Goal: Task Accomplishment & Management: Manage account settings

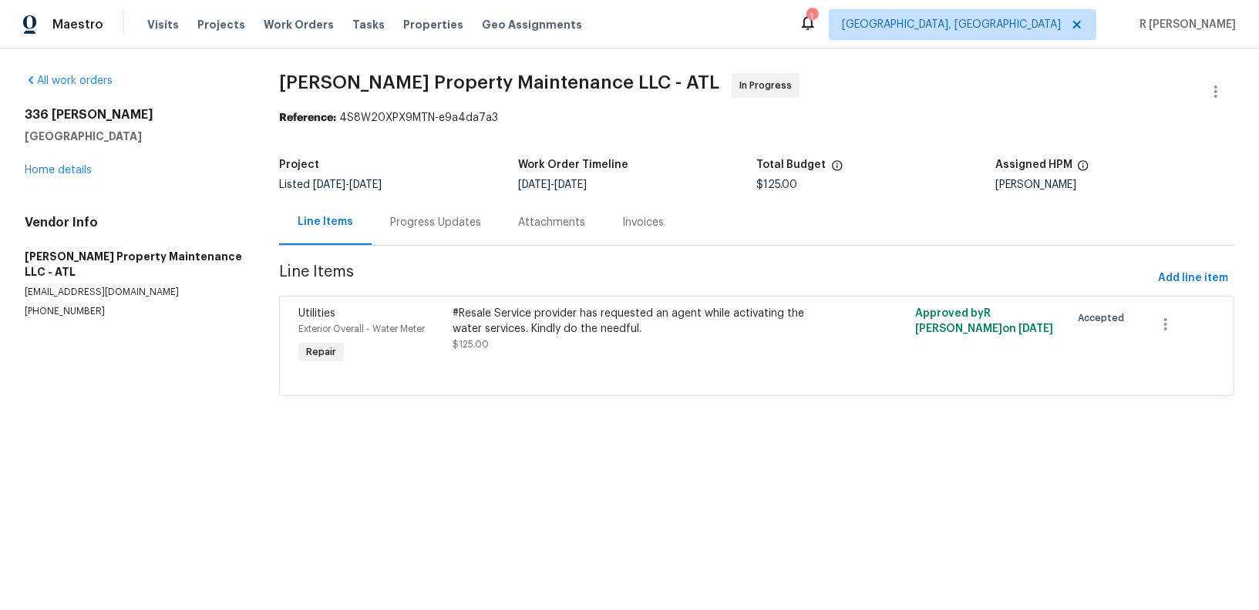
click at [412, 212] on div "Progress Updates" at bounding box center [435, 222] width 128 height 45
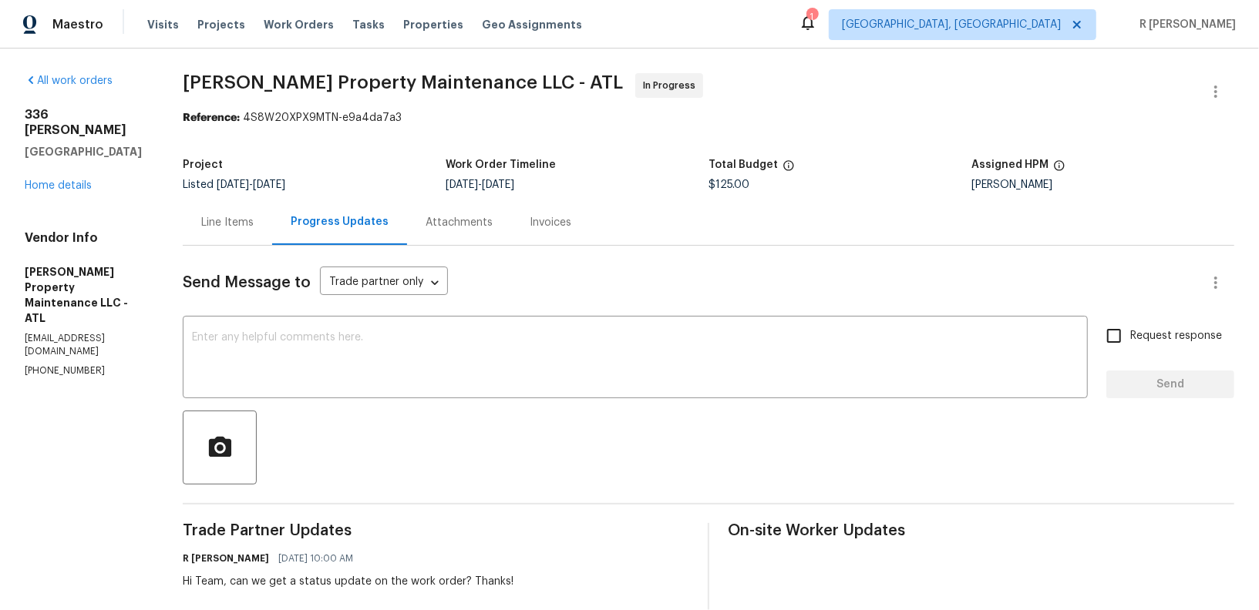
click at [55, 320] on section "All work orders [STREET_ADDRESS][PERSON_NAME] Home details Vendor Info [PERSON_…" at bounding box center [85, 552] width 121 height 959
copy p "[PHONE_NUMBER]"
click at [1217, 92] on icon "button" at bounding box center [1215, 91] width 18 height 18
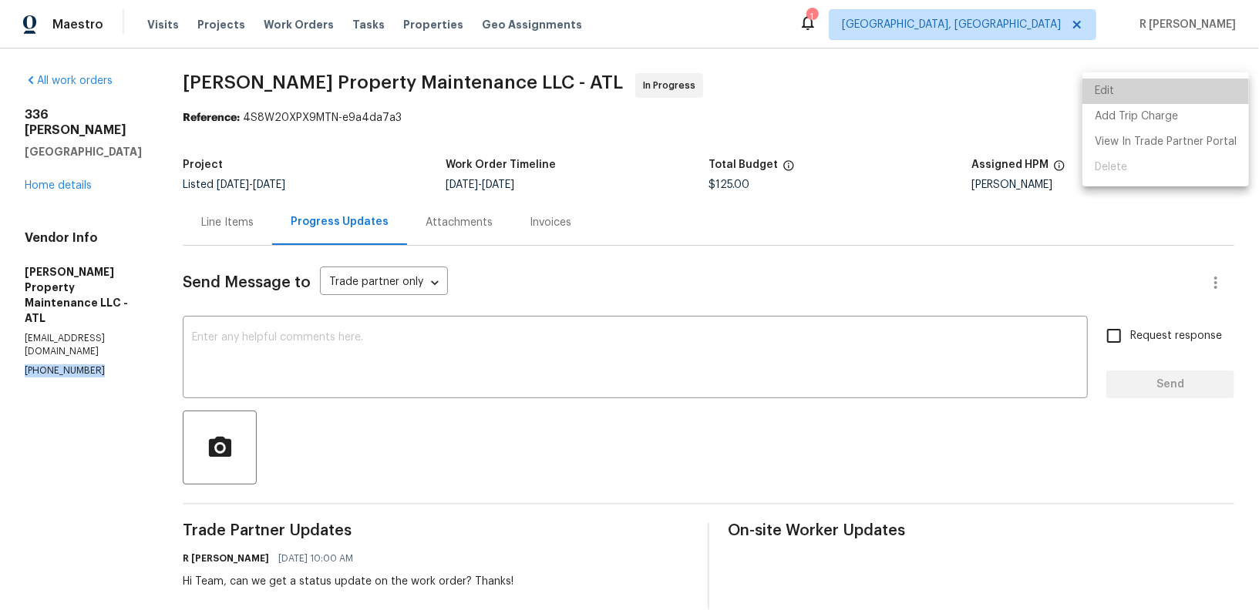
click at [1167, 92] on li "Edit" at bounding box center [1165, 91] width 166 height 25
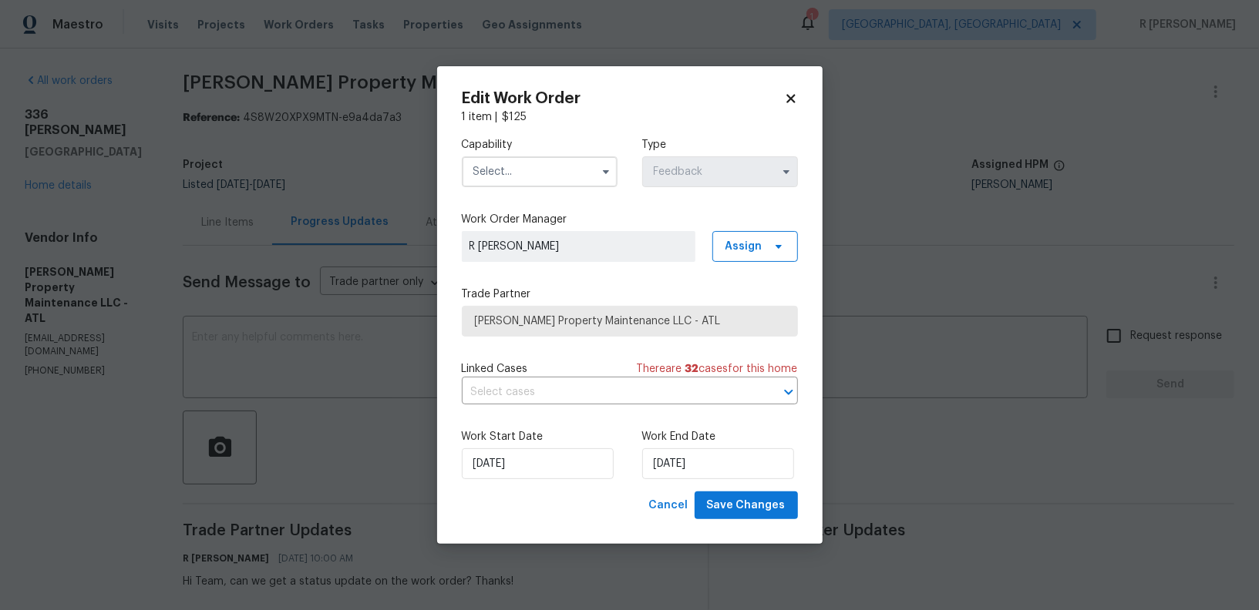
click at [795, 92] on icon at bounding box center [791, 99] width 14 height 14
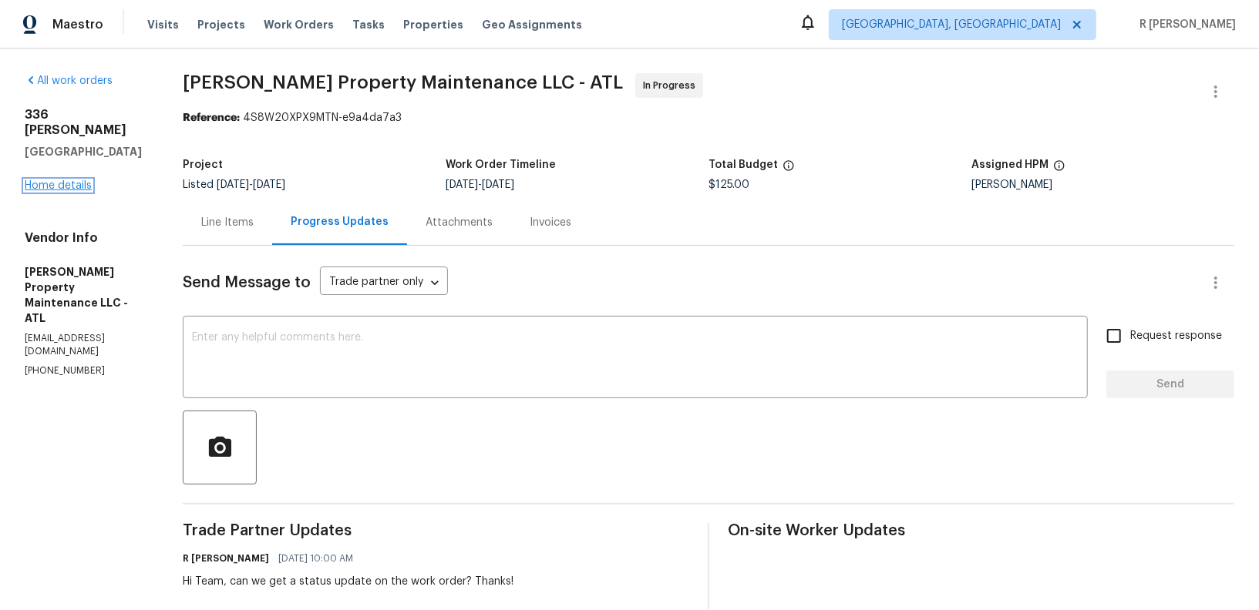
click at [84, 180] on link "Home details" at bounding box center [58, 185] width 67 height 11
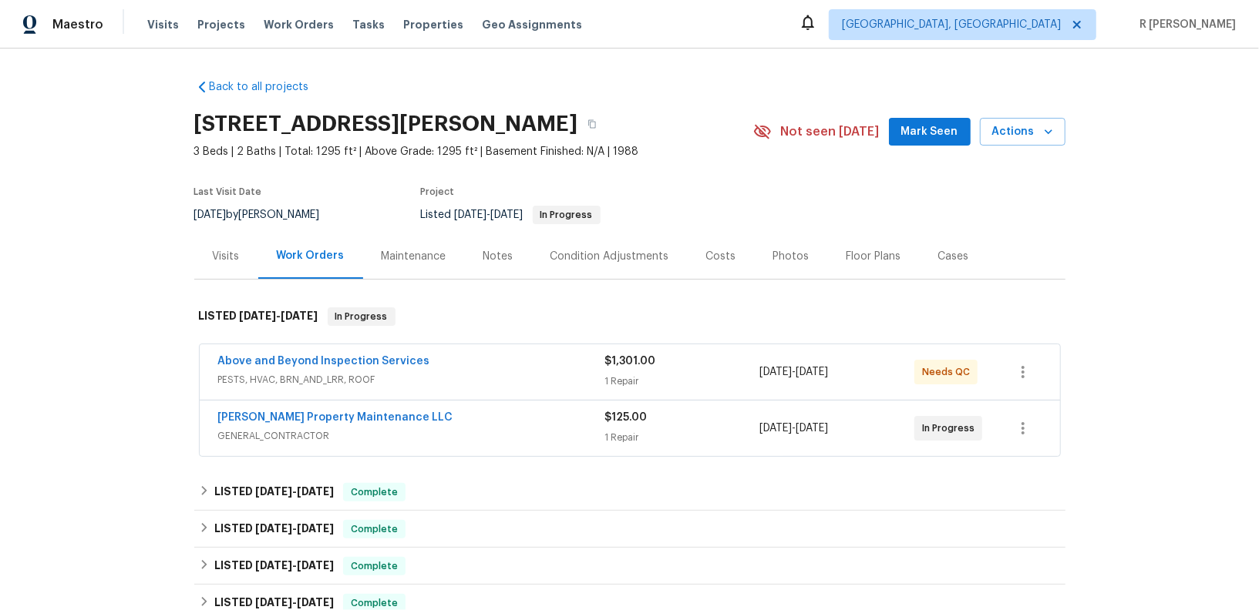
drag, startPoint x: 404, startPoint y: 407, endPoint x: 87, endPoint y: 409, distance: 316.8
click at [87, 409] on div "Back to all projects 336 Katie Ln, Carrollton, GA 30117 3 Beds | 2 Baths | Tota…" at bounding box center [629, 330] width 1259 height 562
drag, startPoint x: 393, startPoint y: 411, endPoint x: 93, endPoint y: 405, distance: 299.9
click at [93, 405] on div "Back to all projects 336 Katie Ln, Carrollton, GA 30117 3 Beds | 2 Baths | Tota…" at bounding box center [629, 330] width 1259 height 562
copy link "Glen Property Maintenance LLC"
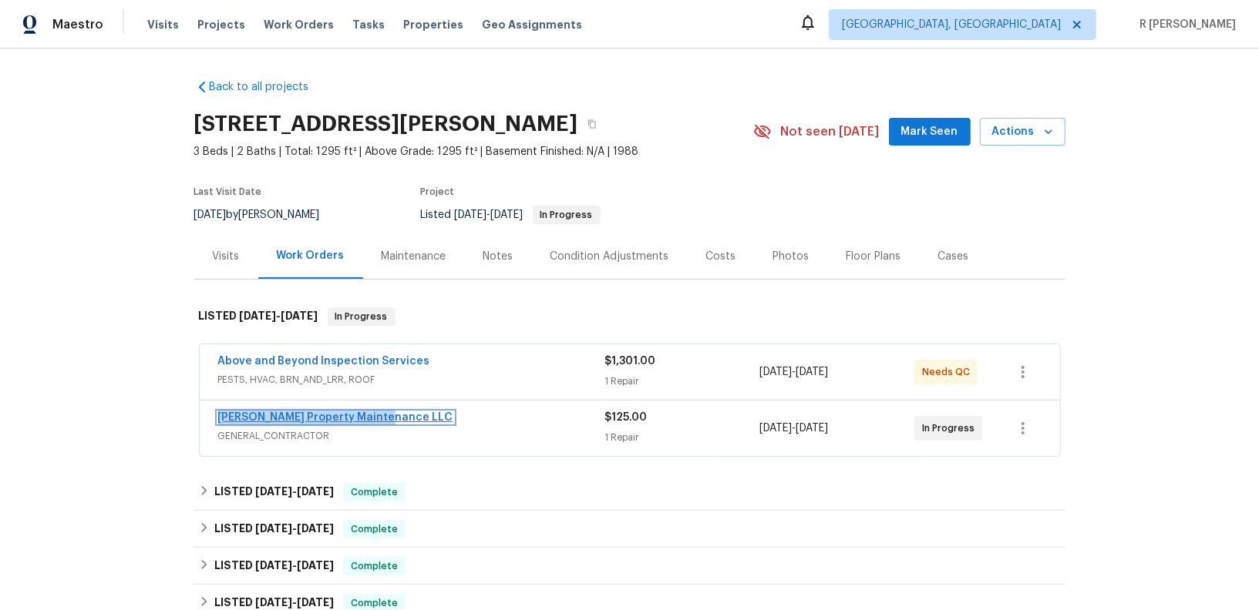
click at [348, 414] on link "Glen Property Maintenance LLC" at bounding box center [335, 417] width 235 height 11
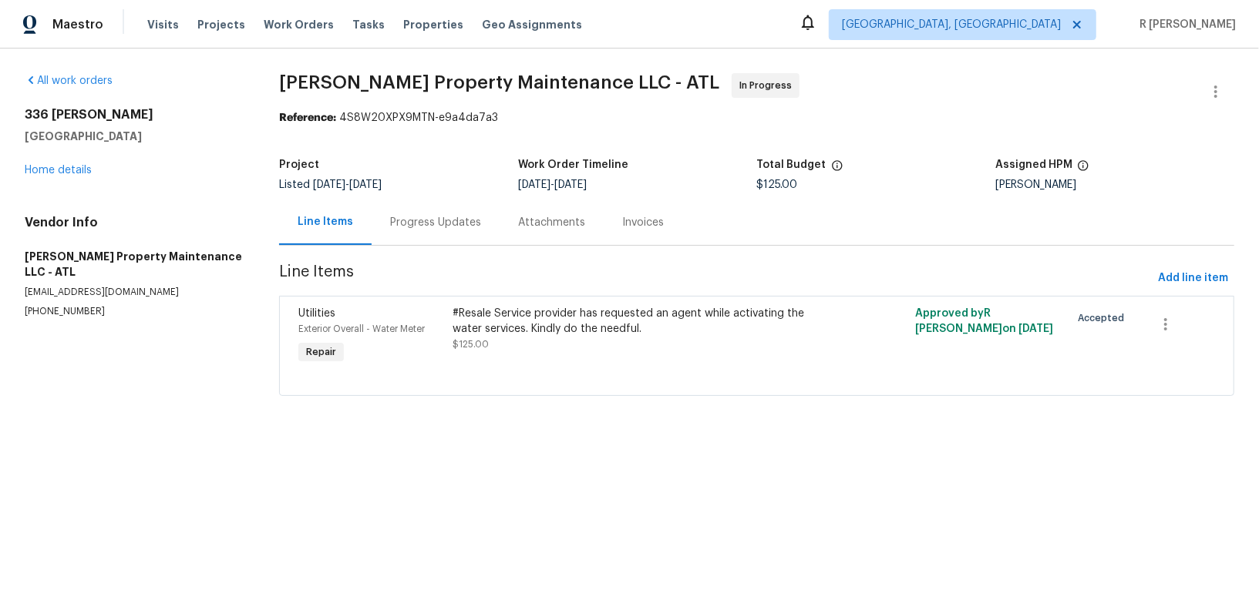
click at [469, 236] on div "Progress Updates" at bounding box center [435, 222] width 128 height 45
